Goal: Information Seeking & Learning: Compare options

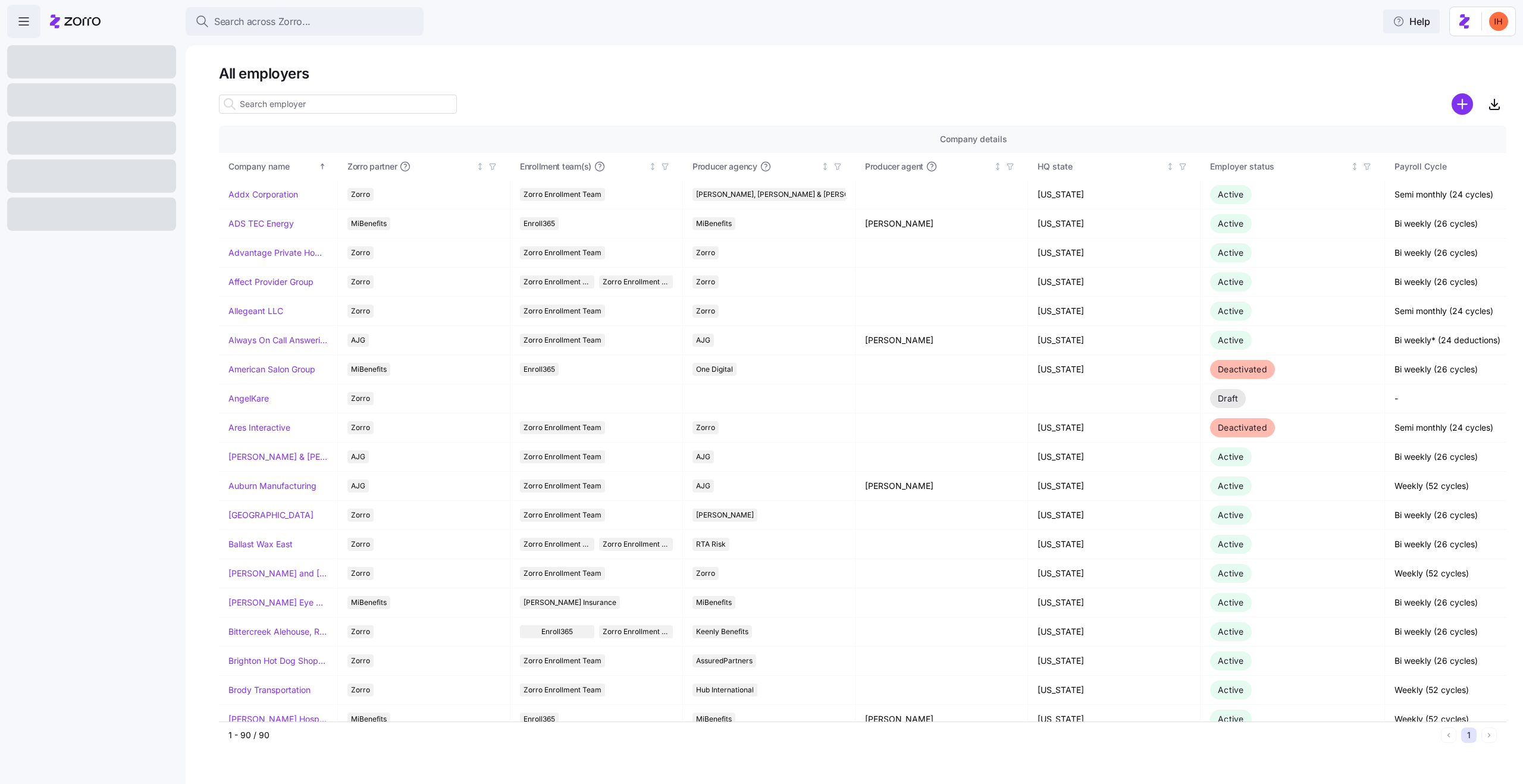
click at [1416, 26] on span "Help" at bounding box center [1412, 21] width 37 height 14
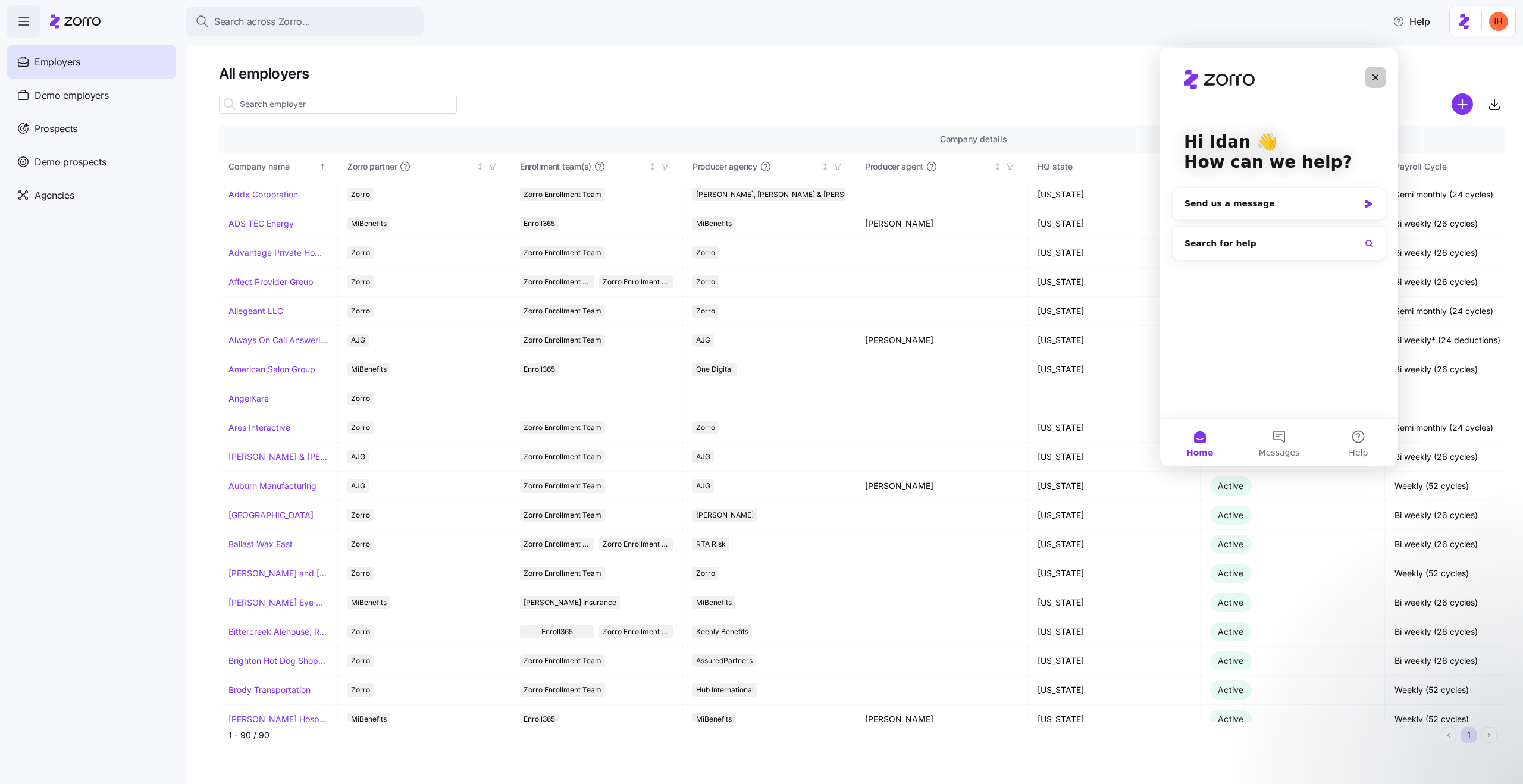
click at [1376, 77] on icon "Close" at bounding box center [1376, 77] width 6 height 6
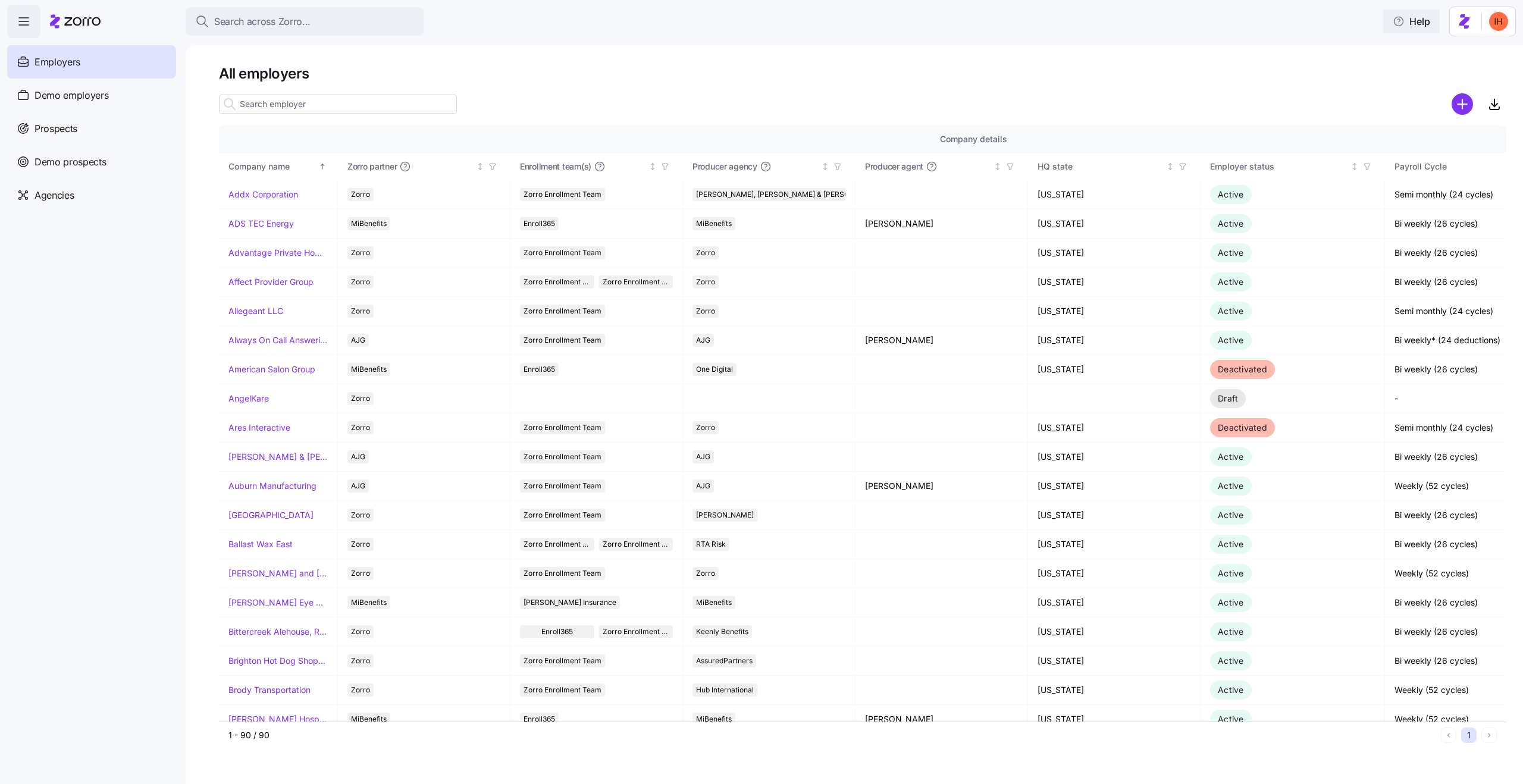
click at [1409, 28] on span "Help" at bounding box center [1412, 21] width 37 height 14
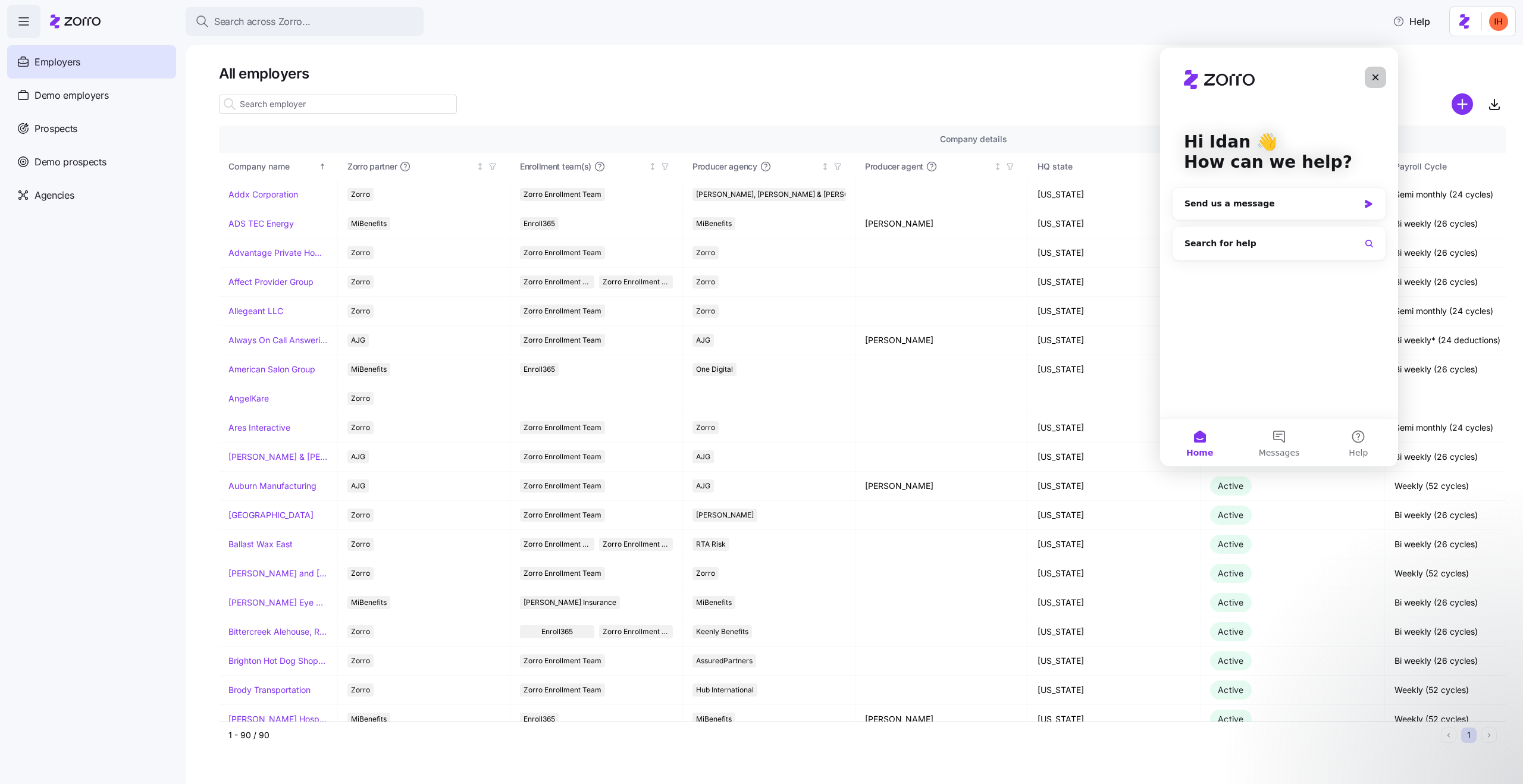
click at [1375, 76] on icon "Close" at bounding box center [1375, 77] width 10 height 10
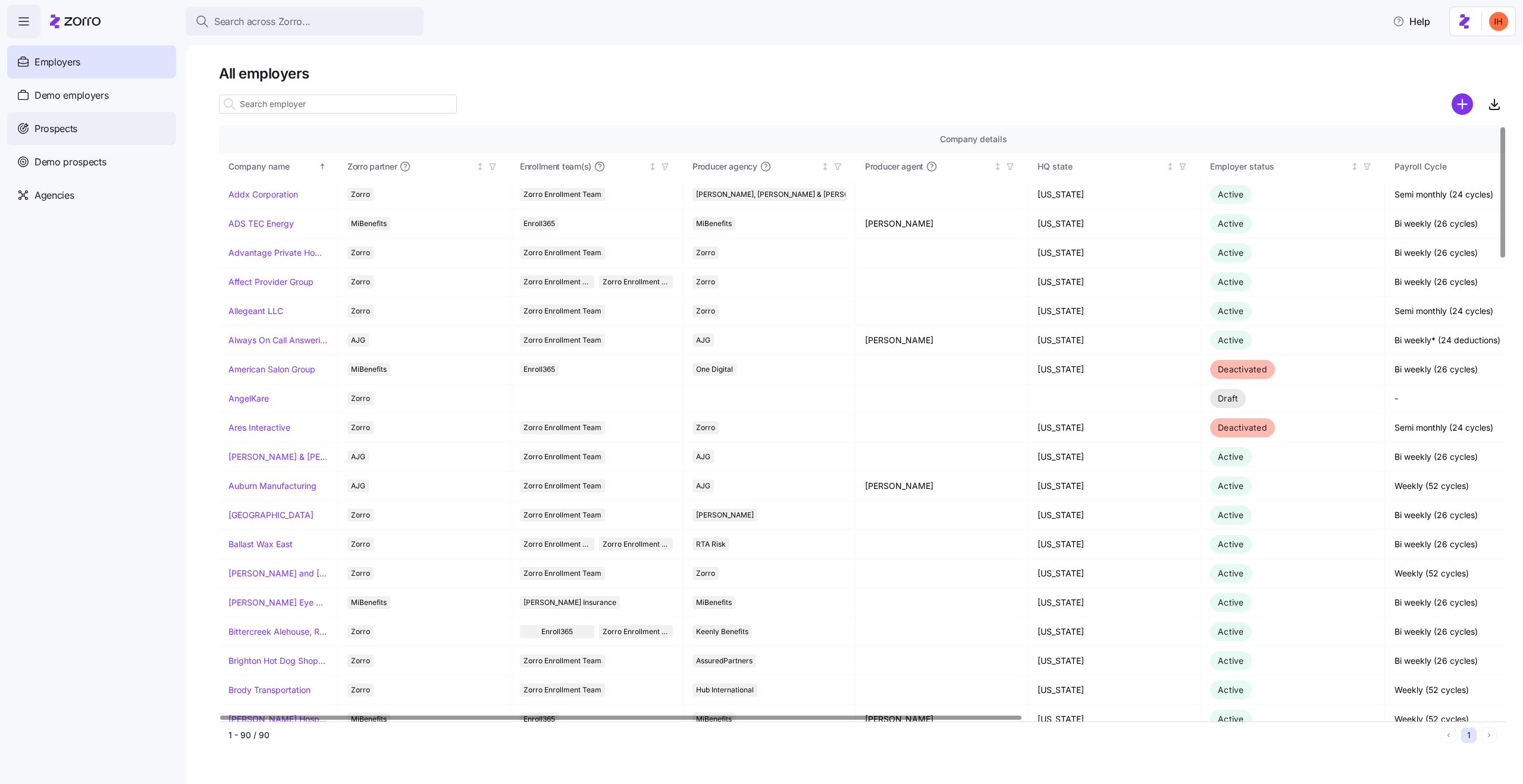
click at [83, 125] on div "Prospects" at bounding box center [92, 129] width 169 height 34
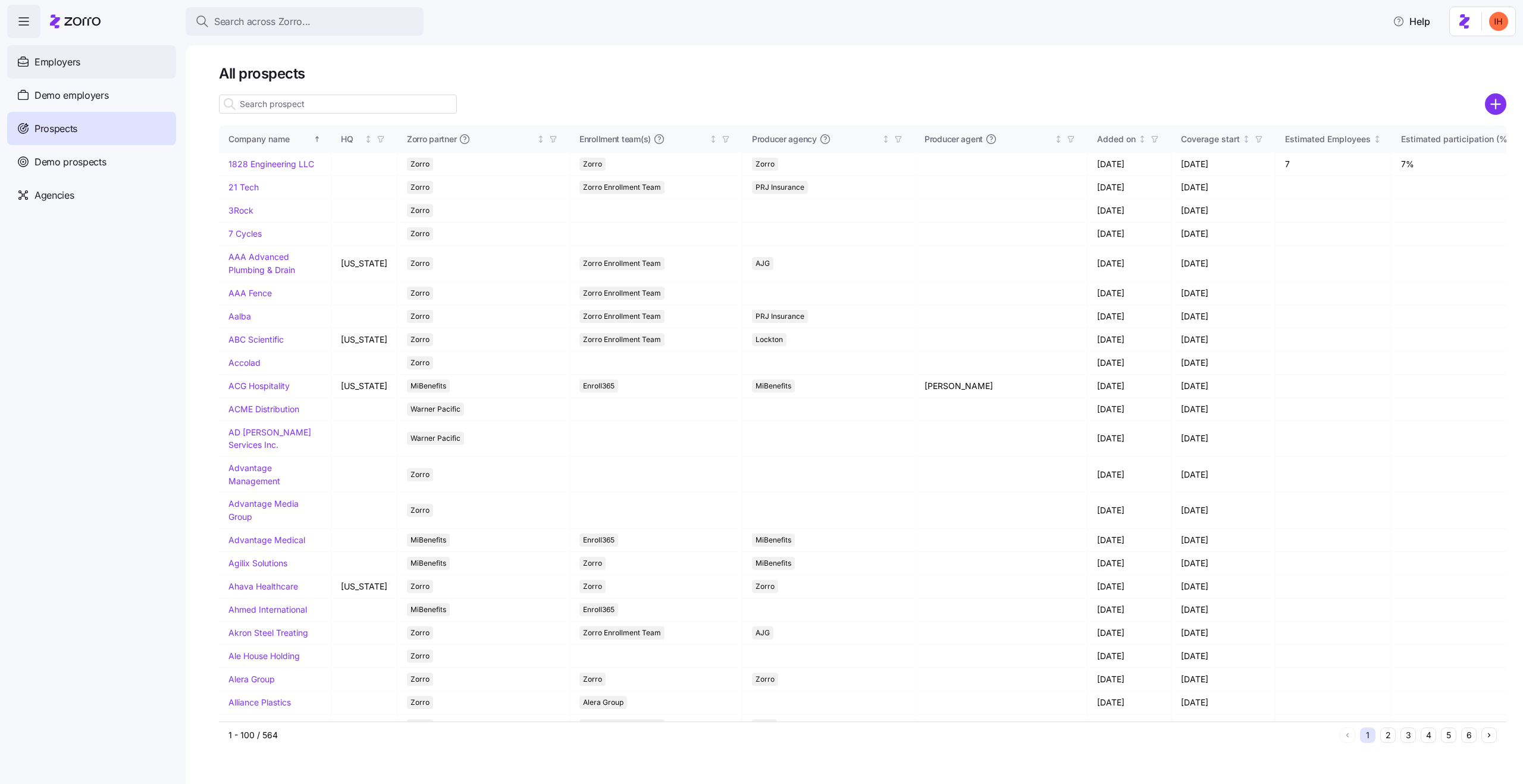
click at [83, 65] on div "Employers" at bounding box center [92, 62] width 169 height 34
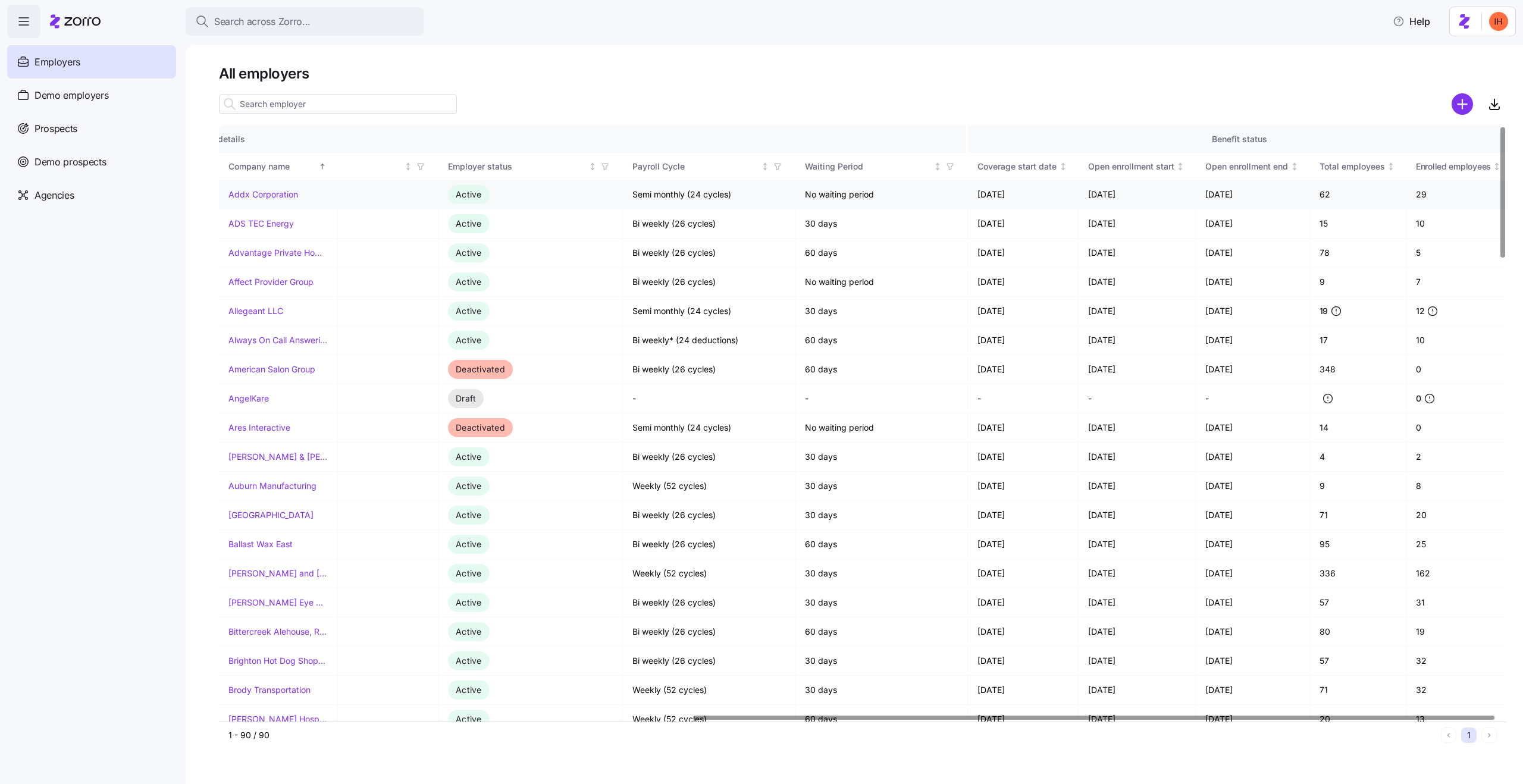
scroll to position [0, 767]
click at [1003, 167] on div "Coverage start date" at bounding box center [1013, 167] width 79 height 13
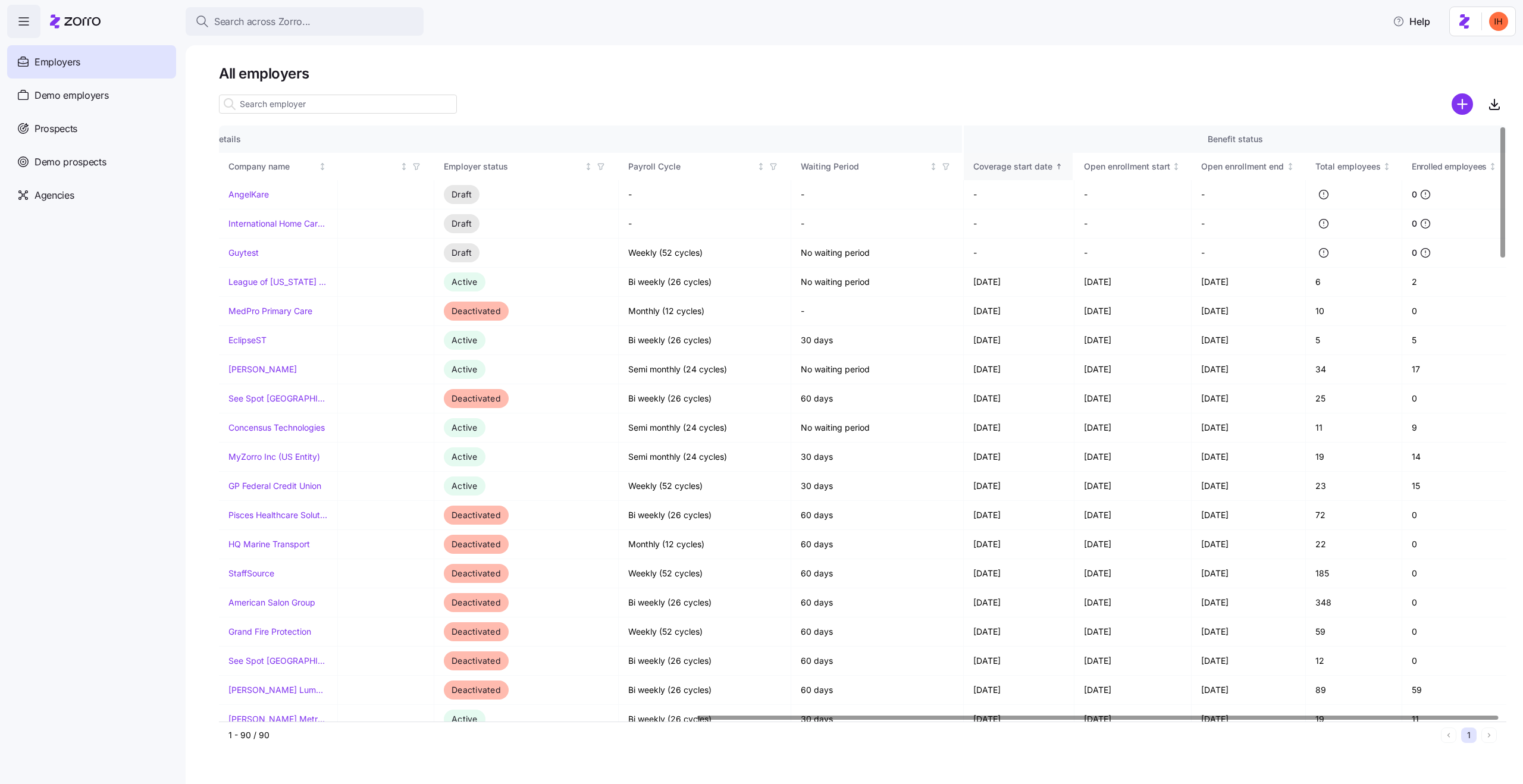
click at [1003, 167] on div "Coverage start date" at bounding box center [1013, 167] width 79 height 13
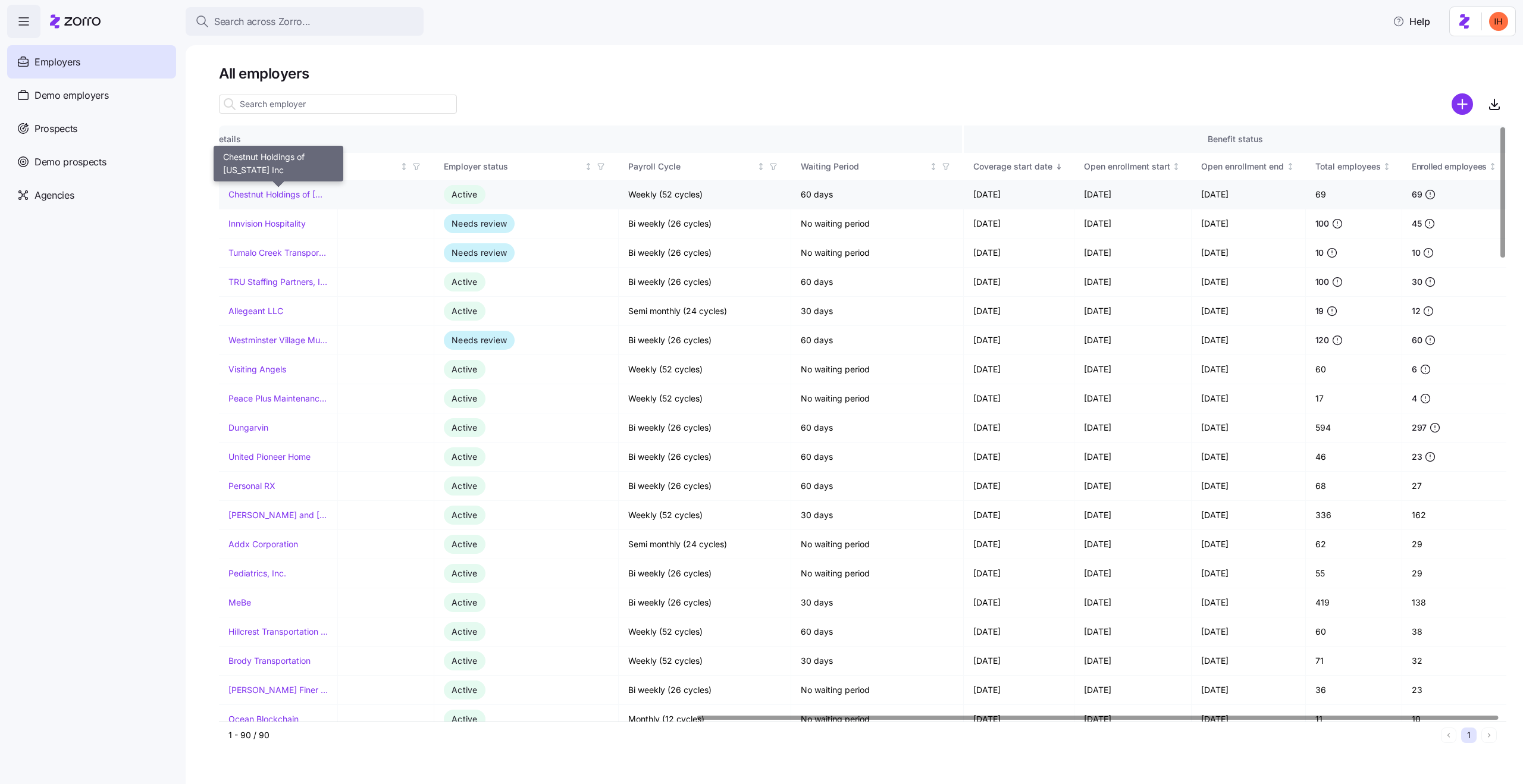
click at [257, 195] on link "Chestnut Holdings of New York Inc" at bounding box center [278, 194] width 99 height 12
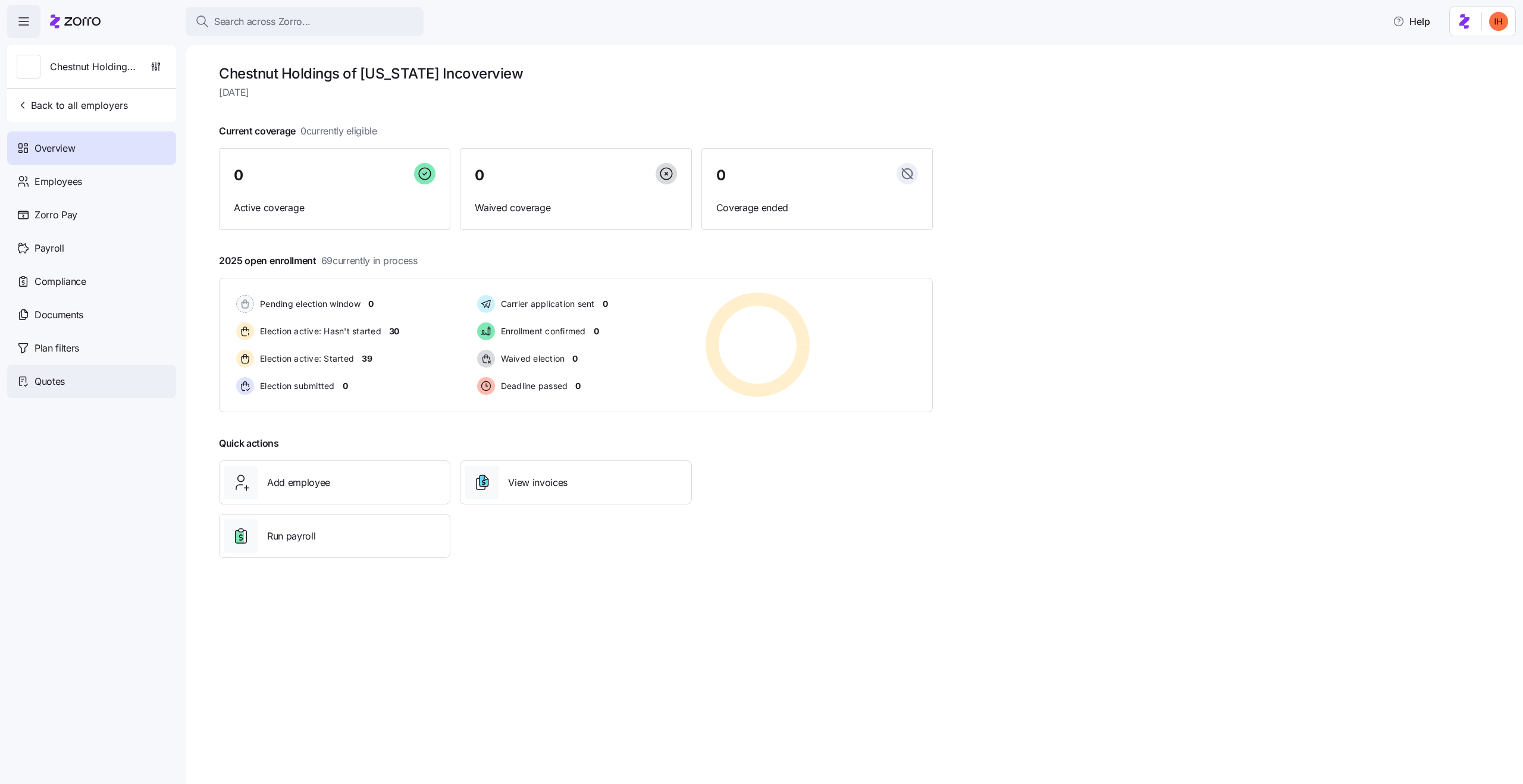
click at [88, 375] on div "Quotes" at bounding box center [92, 382] width 169 height 34
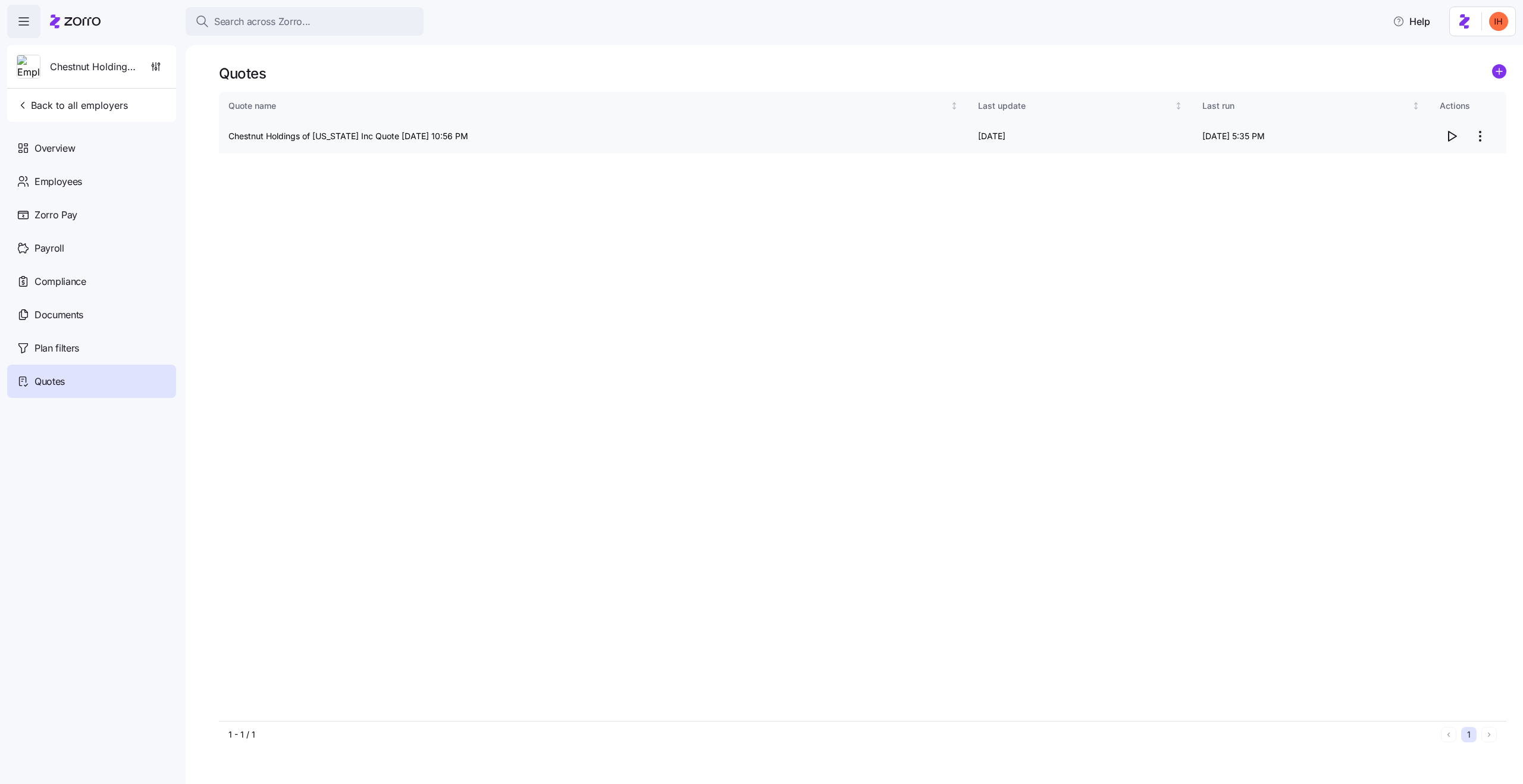
click at [1457, 134] on icon "button" at bounding box center [1452, 136] width 14 height 14
click at [440, 130] on td "Chestnut Holdings of New York Inc Quote 05/19/2025 10:56 PM" at bounding box center [592, 136] width 747 height 34
click at [466, 143] on td "Chestnut Holdings of New York Inc Quote 05/19/2025 10:56 PM" at bounding box center [592, 136] width 747 height 34
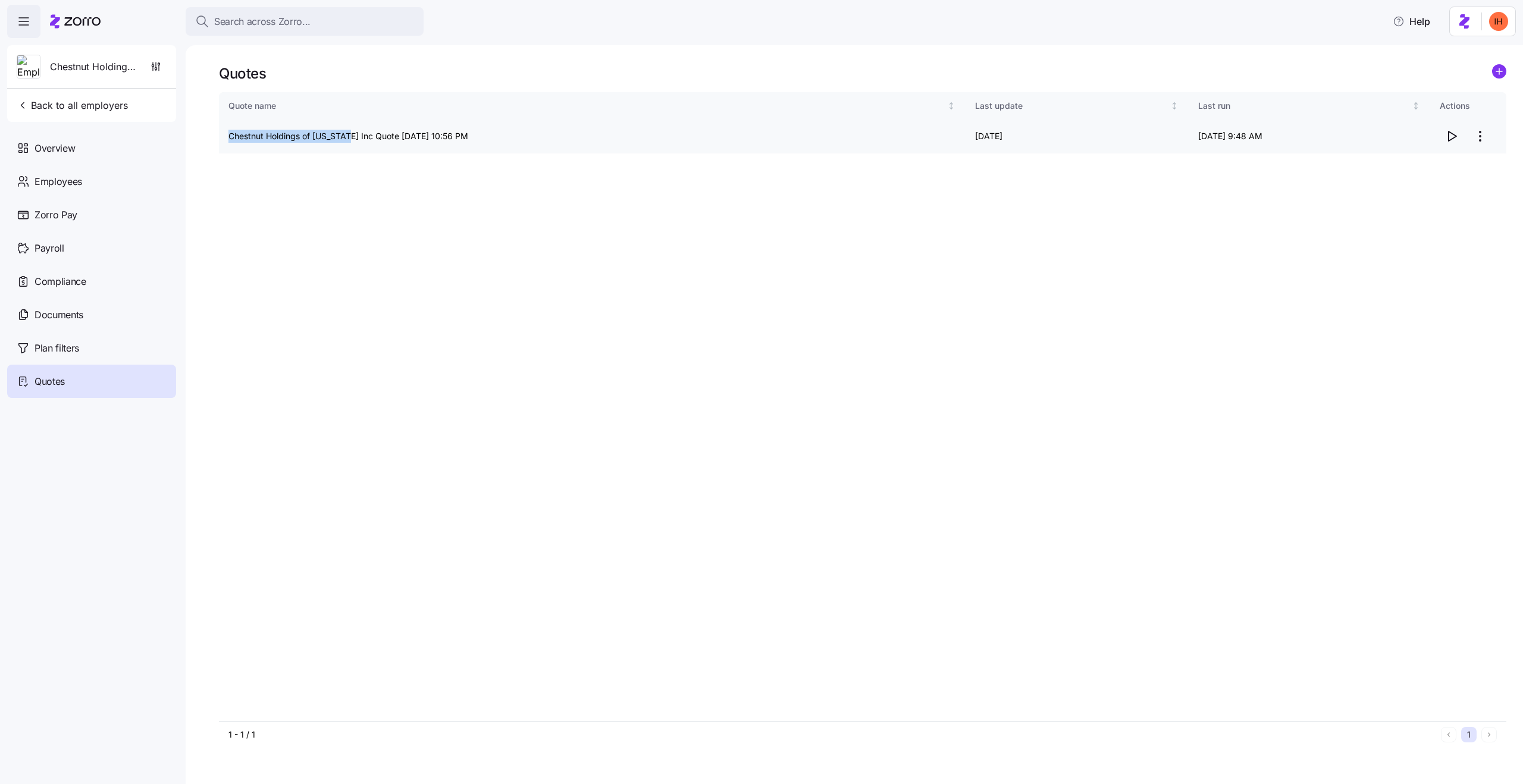
drag, startPoint x: 229, startPoint y: 135, endPoint x: 350, endPoint y: 133, distance: 121.0
click at [350, 133] on td "Chestnut Holdings of New York Inc Quote 05/19/2025 10:56 PM" at bounding box center [592, 136] width 747 height 34
copy td "Chestnut Holdings of New York"
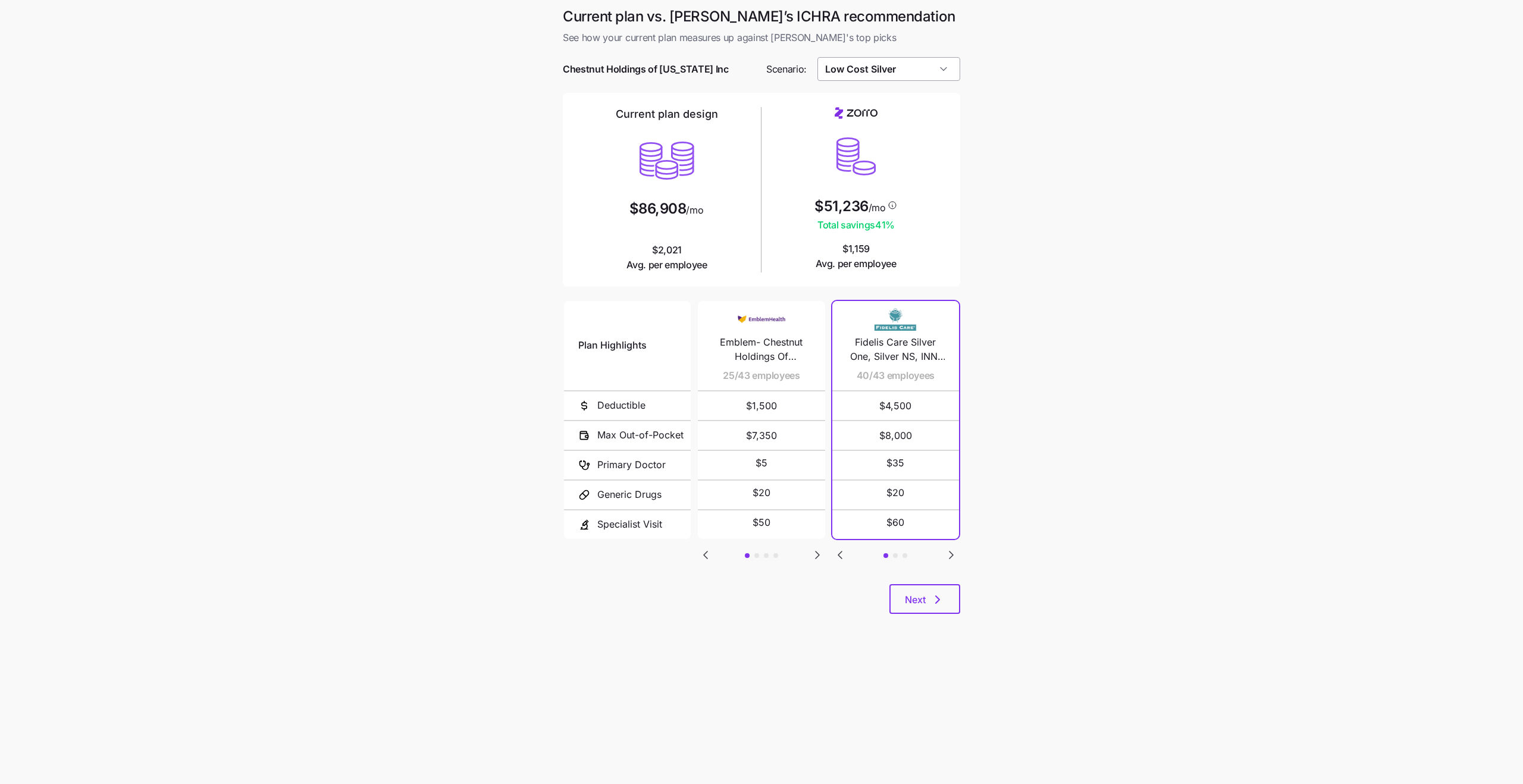
click at [896, 67] on input "Low Cost Silver" at bounding box center [889, 68] width 143 height 24
click at [873, 147] on div "Compliant" at bounding box center [889, 146] width 134 height 23
type input "Compliant"
click at [1057, 356] on main "Current plan vs. Zorro’s ICHRA recommendation See how your current plan measure…" at bounding box center [762, 392] width 1523 height 784
